Goal: Task Accomplishment & Management: Manage account settings

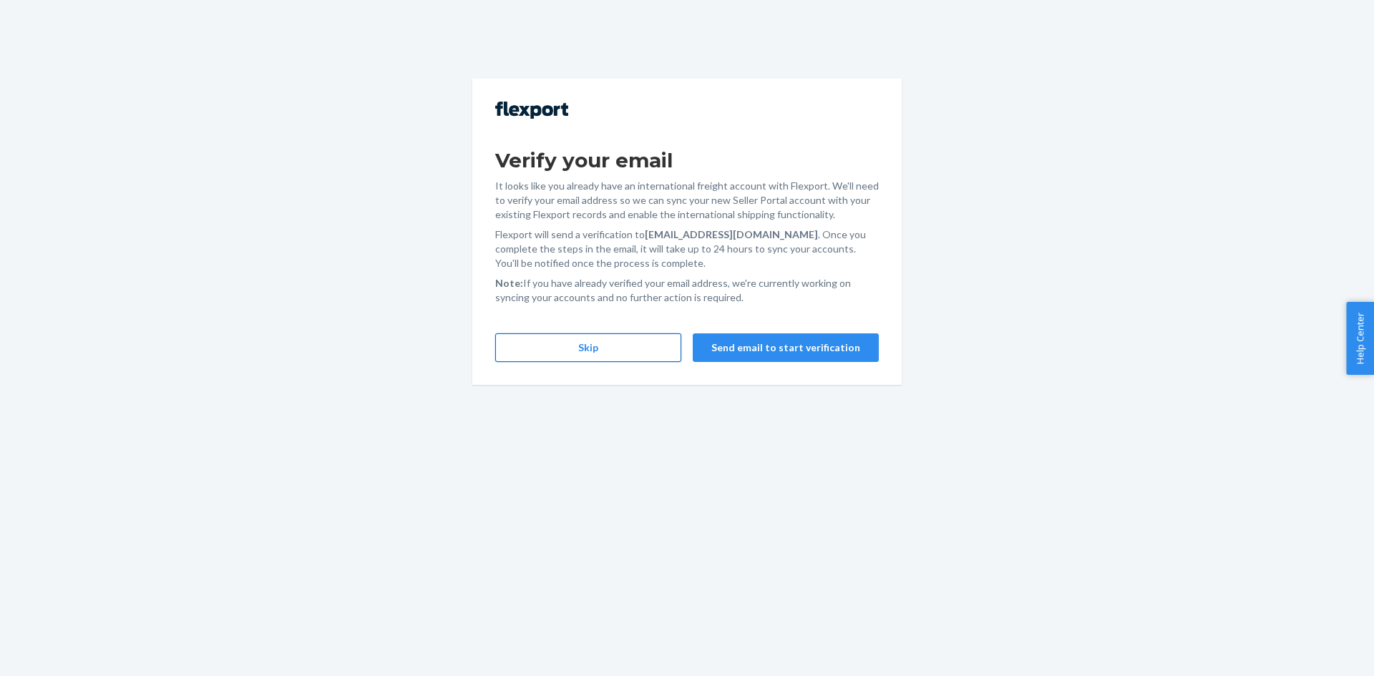
click at [603, 351] on button "Skip" at bounding box center [588, 348] width 186 height 29
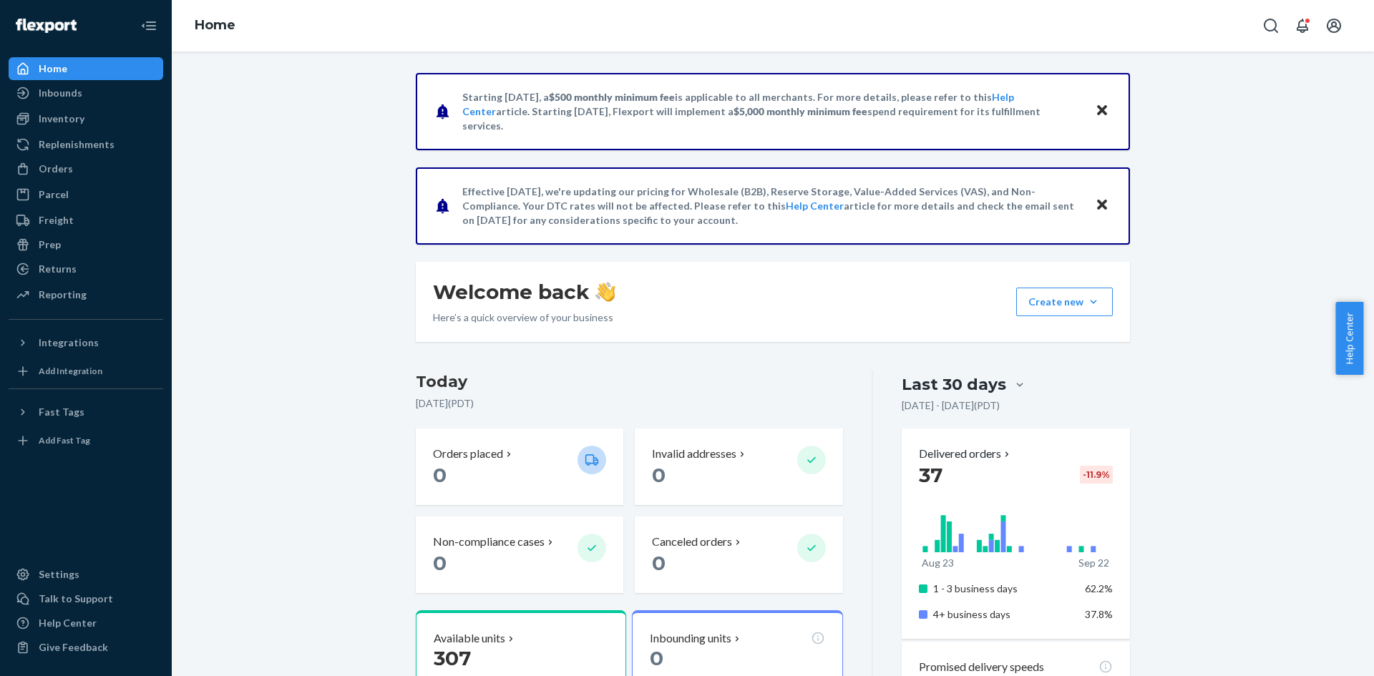
click at [1098, 205] on icon "Close" at bounding box center [1102, 205] width 10 height 10
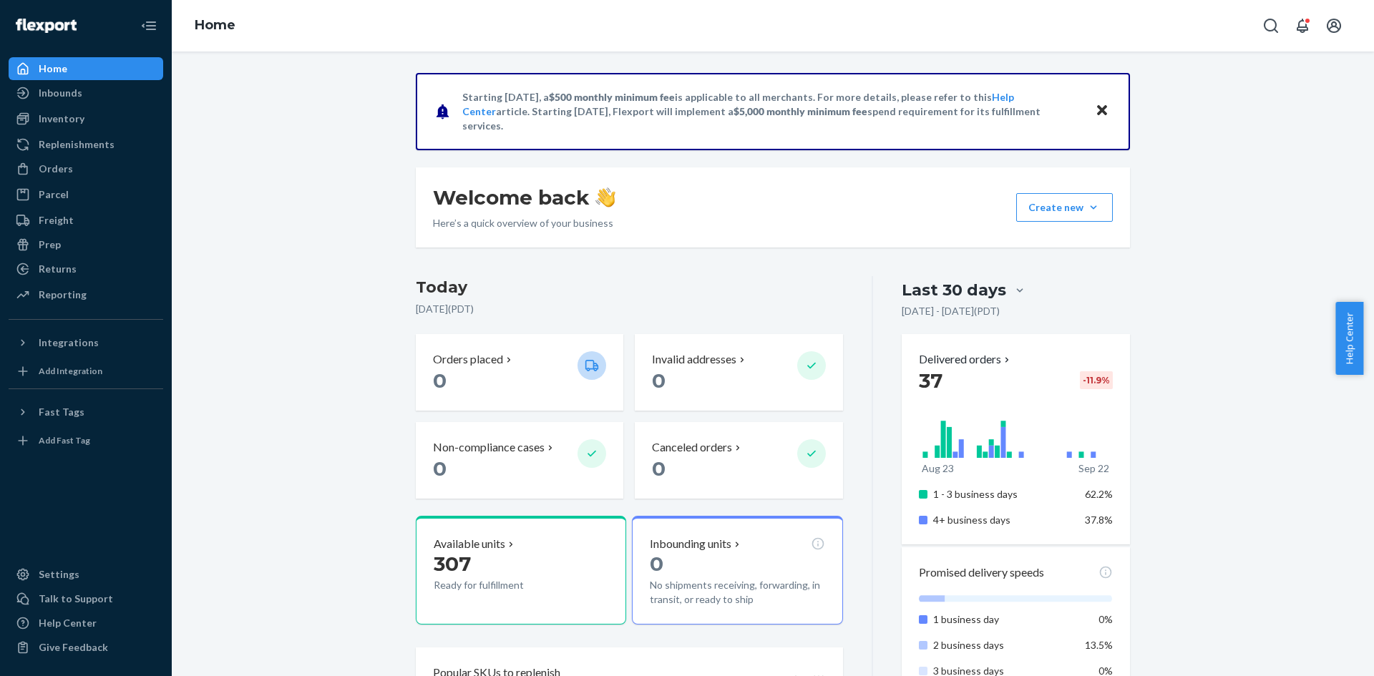
click at [1097, 107] on icon "Close" at bounding box center [1102, 110] width 10 height 10
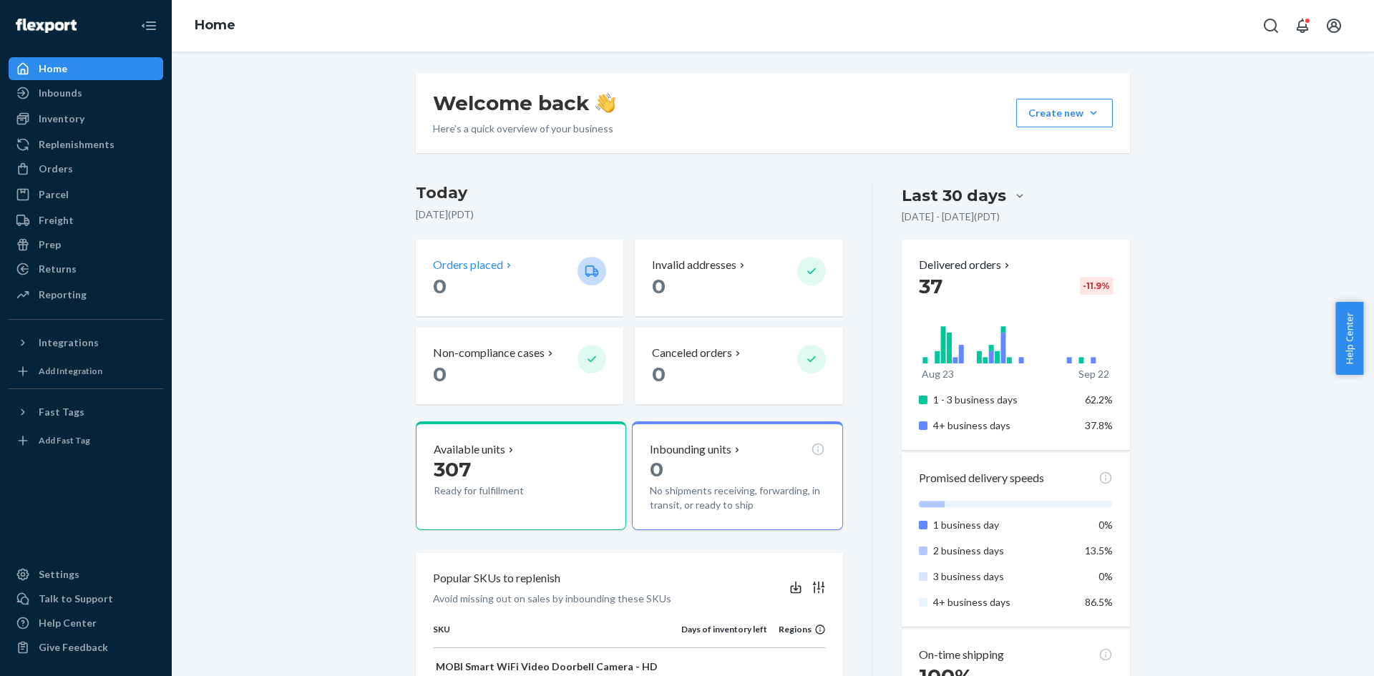
click at [454, 265] on p "Orders placed" at bounding box center [468, 265] width 70 height 16
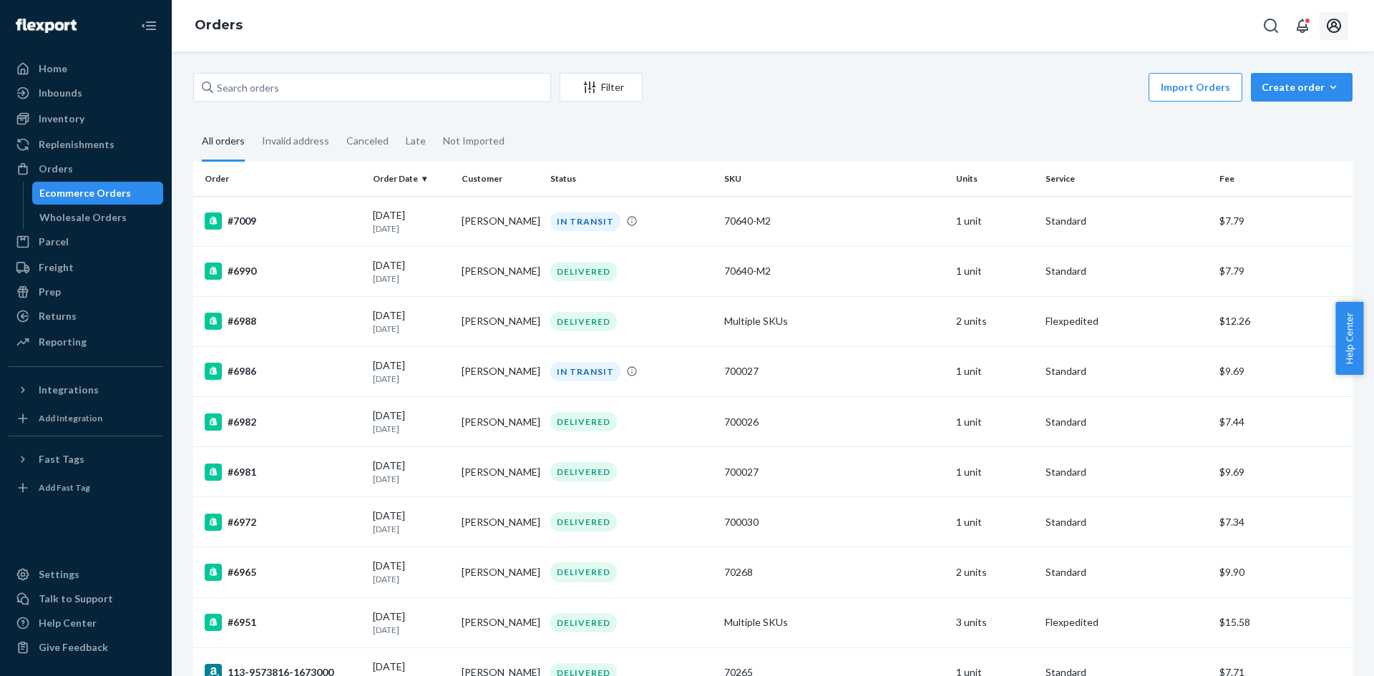
click at [1336, 29] on icon "Open account menu" at bounding box center [1333, 25] width 17 height 17
click at [1269, 155] on div "Log out" at bounding box center [1300, 168] width 107 height 26
